Goal: Information Seeking & Learning: Learn about a topic

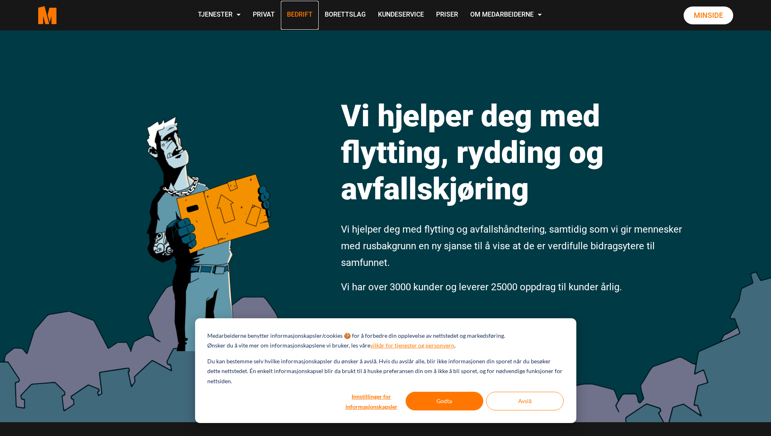
click at [301, 13] on link "Bedrift" at bounding box center [300, 15] width 38 height 29
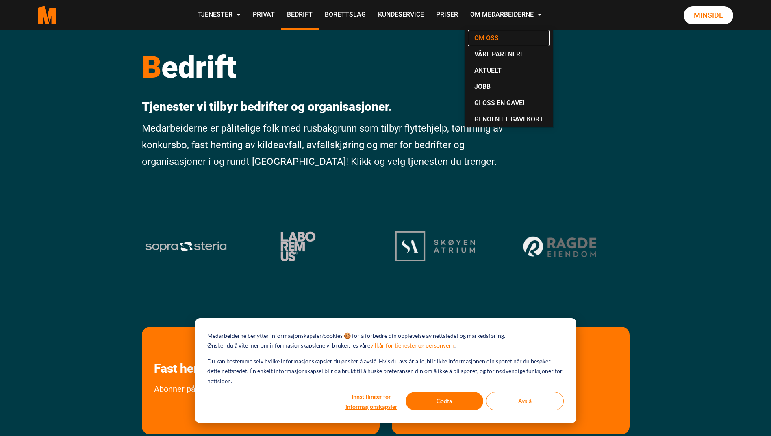
click at [494, 38] on link "Om oss" at bounding box center [509, 38] width 82 height 16
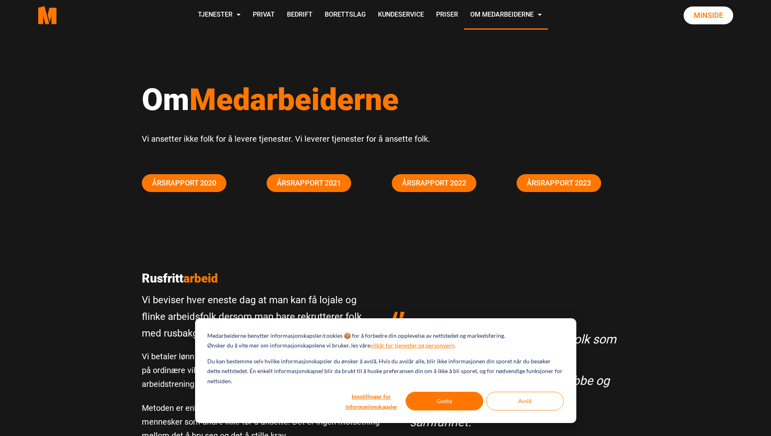
click at [63, 51] on div "Om Medarbeiderne Vi ansetter ikke folk for å levere tjenester. Vi leverer tjene…" at bounding box center [385, 126] width 771 height 192
click at [489, 57] on link "Våre partnere" at bounding box center [509, 56] width 82 height 17
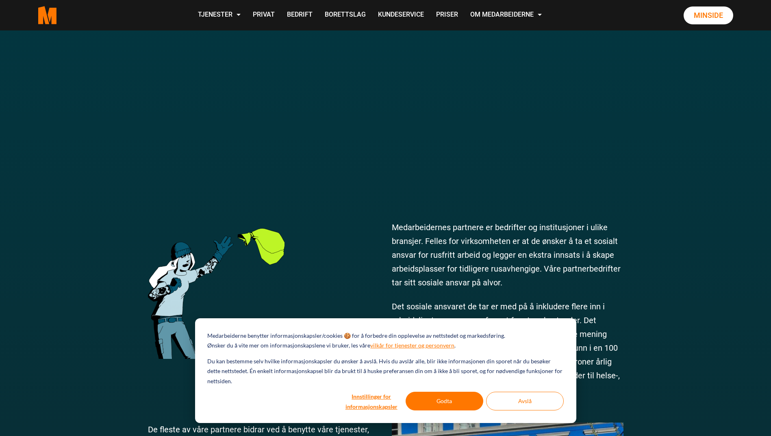
scroll to position [244, 0]
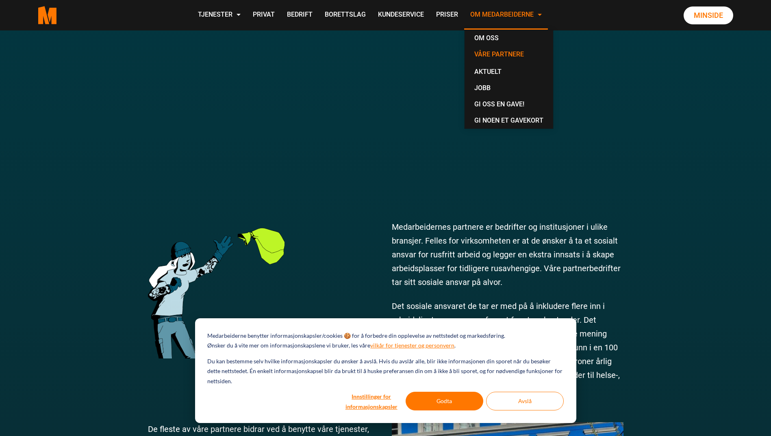
click at [539, 13] on link "Om Medarbeiderne" at bounding box center [506, 15] width 84 height 29
click at [487, 37] on link "Om oss" at bounding box center [509, 38] width 82 height 16
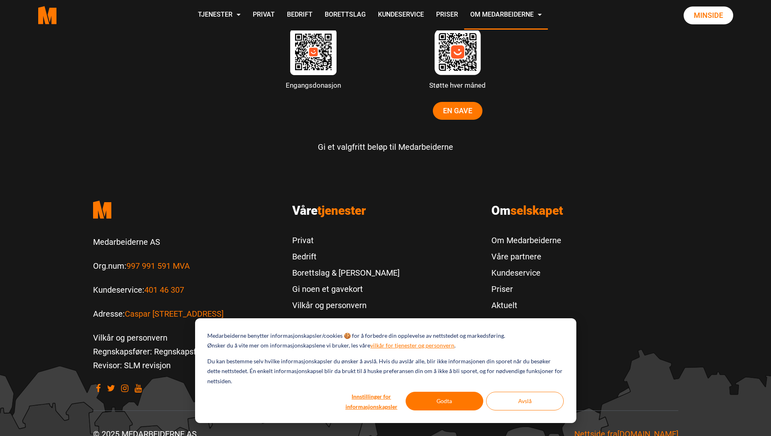
scroll to position [2484, 0]
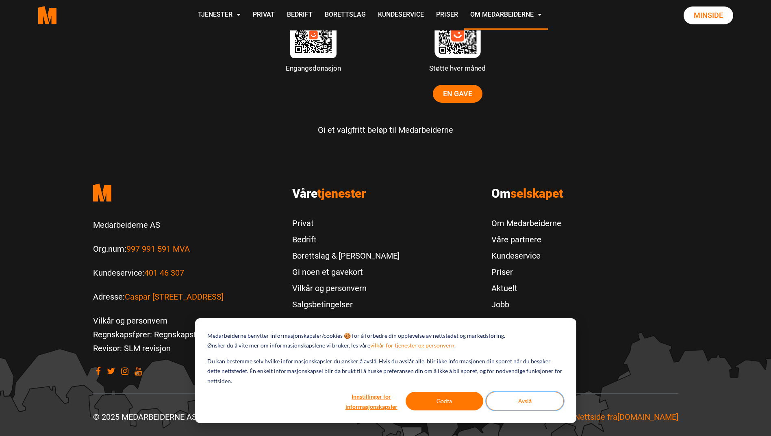
click at [525, 403] on button "Avslå" at bounding box center [525, 401] width 78 height 19
